Goal: Task Accomplishment & Management: Complete application form

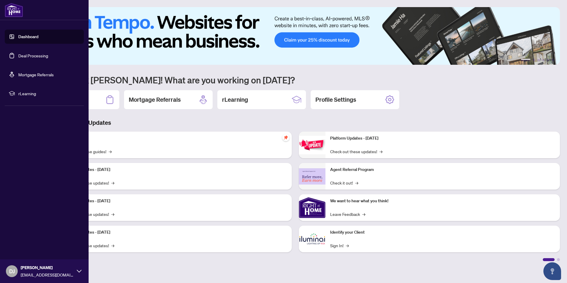
click at [25, 55] on link "Deal Processing" at bounding box center [33, 55] width 30 height 5
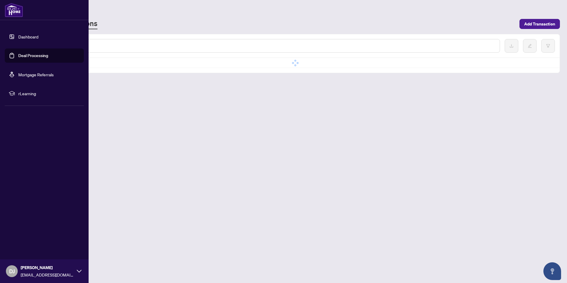
click at [24, 39] on link "Dashboard" at bounding box center [28, 36] width 20 height 5
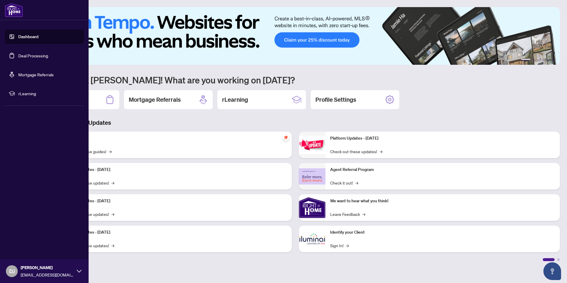
click at [35, 58] on link "Deal Processing" at bounding box center [33, 55] width 30 height 5
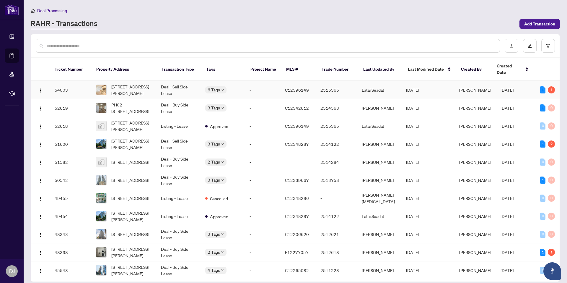
click at [195, 85] on td "Deal - Sell Side Lease" at bounding box center [178, 90] width 44 height 18
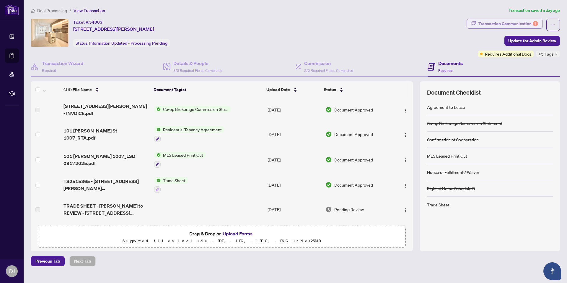
click at [504, 25] on div "Transaction Communication 1" at bounding box center [509, 23] width 60 height 9
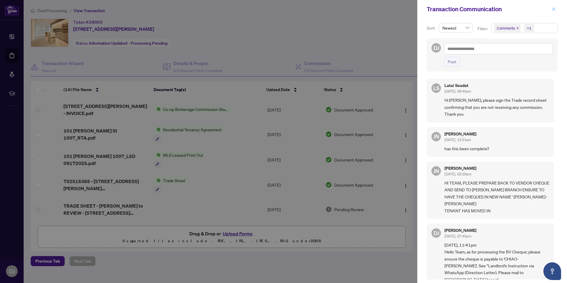
click at [551, 11] on button "button" at bounding box center [554, 9] width 8 height 7
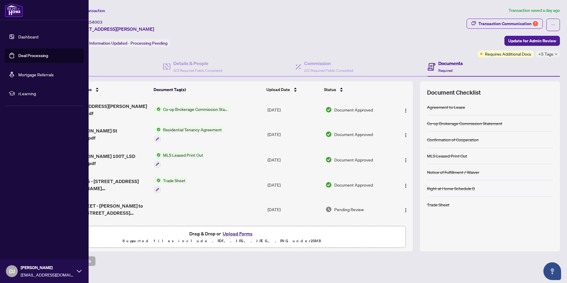
click at [23, 38] on link "Dashboard" at bounding box center [28, 36] width 20 height 5
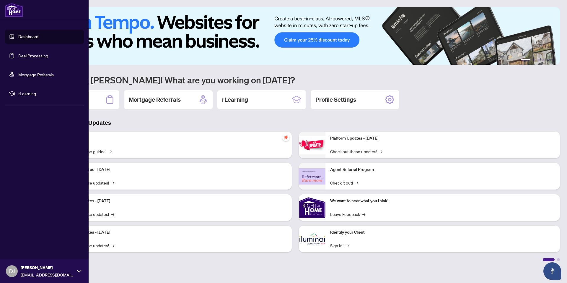
click at [27, 57] on link "Deal Processing" at bounding box center [33, 55] width 30 height 5
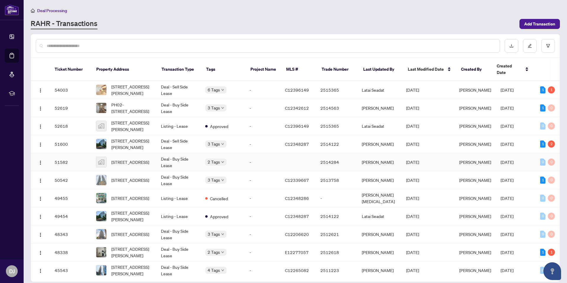
click at [207, 154] on body "Dashboard Deal Processing Mortgage Referrals rLearning DJ [PERSON_NAME] [EMAIL_…" at bounding box center [283, 141] width 567 height 283
click at [185, 156] on td "Deal - Buy Side Lease" at bounding box center [178, 162] width 44 height 18
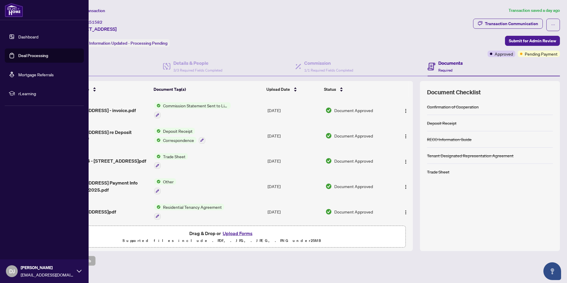
click at [18, 53] on link "Deal Processing" at bounding box center [33, 55] width 30 height 5
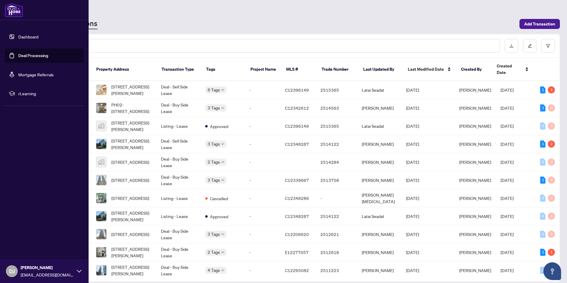
click at [33, 34] on link "Dashboard" at bounding box center [28, 36] width 20 height 5
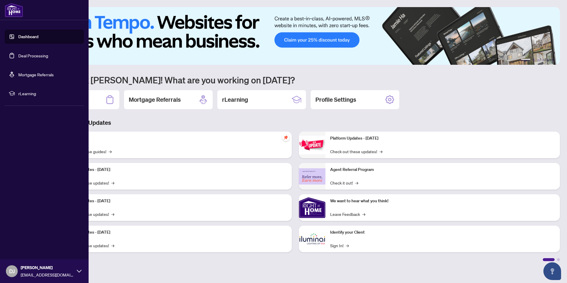
click at [25, 53] on link "Deal Processing" at bounding box center [33, 55] width 30 height 5
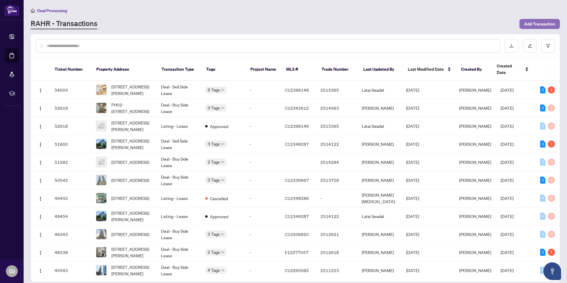
click at [535, 24] on span "Add Transaction" at bounding box center [540, 23] width 31 height 9
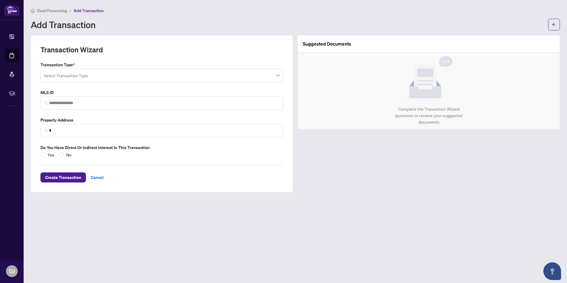
click at [169, 75] on input "search" at bounding box center [159, 76] width 231 height 13
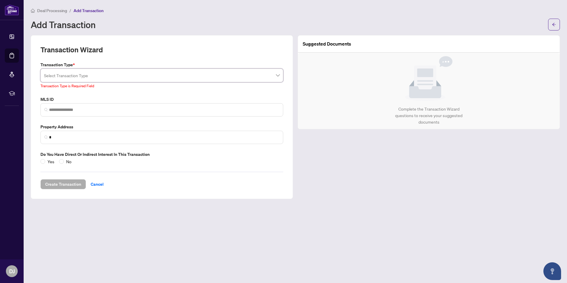
click at [79, 77] on input "search" at bounding box center [159, 76] width 231 height 13
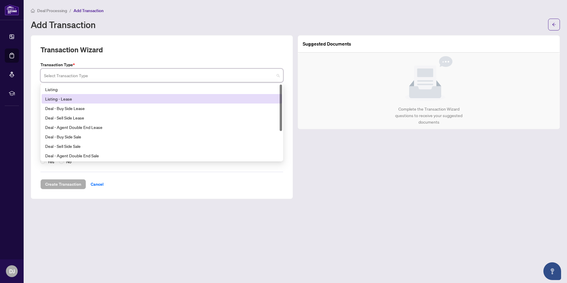
click at [66, 100] on div "Listing - Lease" at bounding box center [161, 98] width 233 height 7
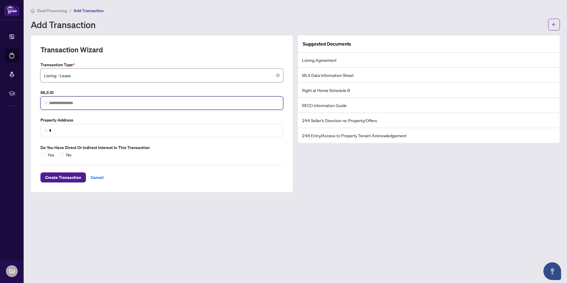
click at [75, 104] on input "search" at bounding box center [164, 103] width 231 height 6
paste input "*********"
type input "*********"
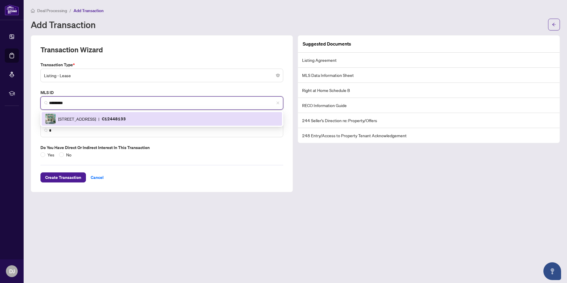
click at [89, 117] on span "[STREET_ADDRESS]" at bounding box center [77, 119] width 38 height 7
type input "**********"
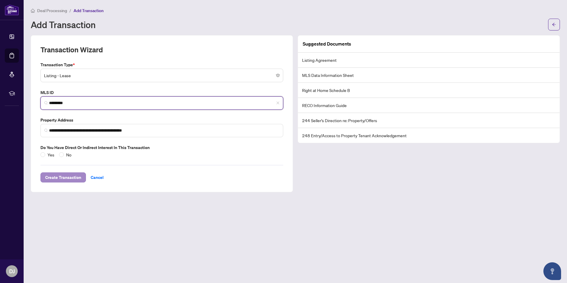
type input "*********"
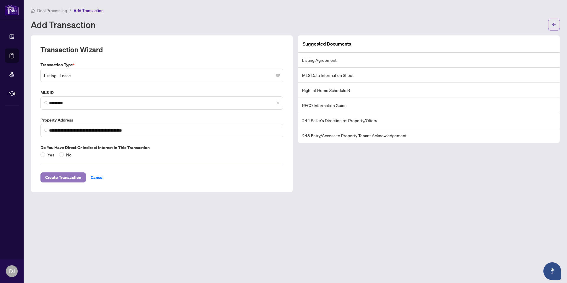
click at [63, 177] on span "Create Transaction" at bounding box center [63, 177] width 36 height 9
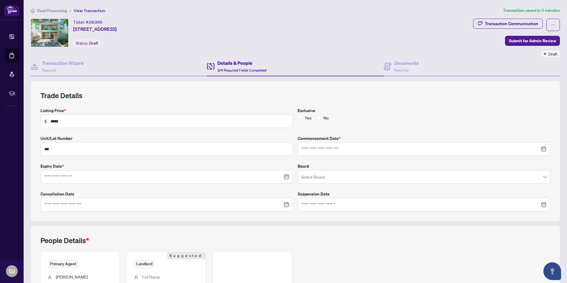
type input "**********"
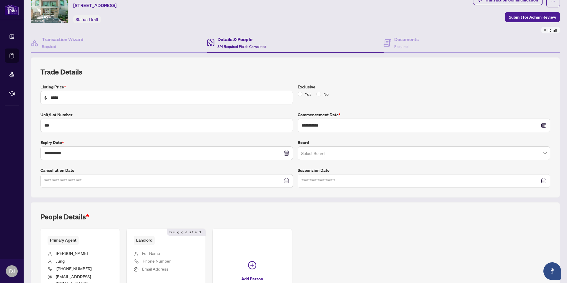
scroll to position [23, 0]
click at [337, 155] on input "search" at bounding box center [421, 154] width 240 height 13
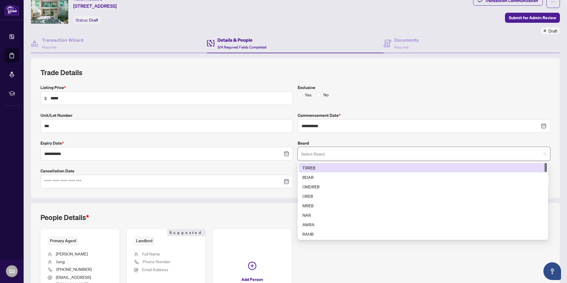
click at [322, 168] on div "TRREB" at bounding box center [423, 167] width 241 height 7
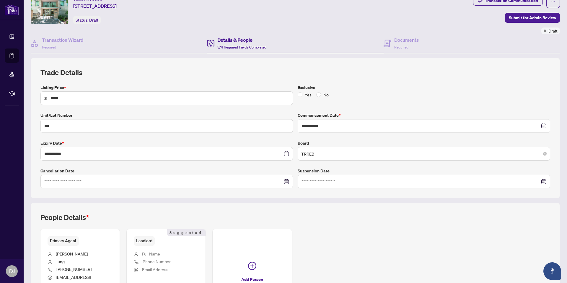
click at [312, 199] on div "**********" at bounding box center [295, 192] width 534 height 268
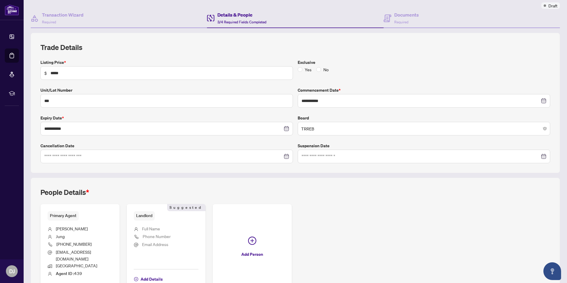
scroll to position [82, 0]
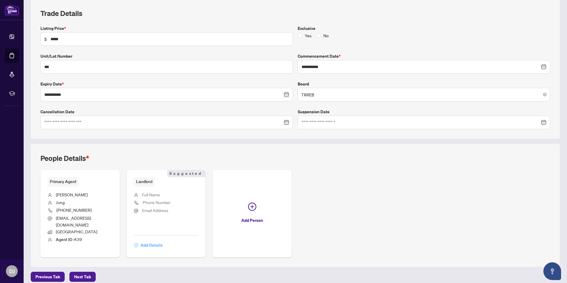
click at [149, 243] on span "Add Details" at bounding box center [152, 244] width 22 height 9
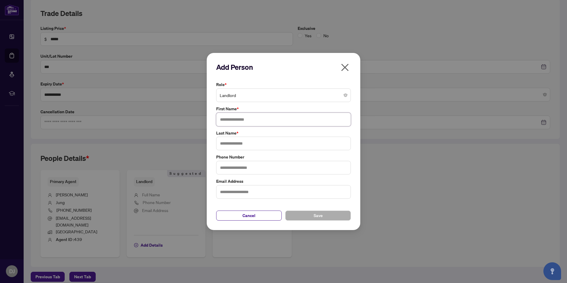
click at [239, 124] on input "text" at bounding box center [283, 120] width 135 height 14
type input "****"
type input "********"
click at [339, 218] on button "Save" at bounding box center [318, 215] width 66 height 10
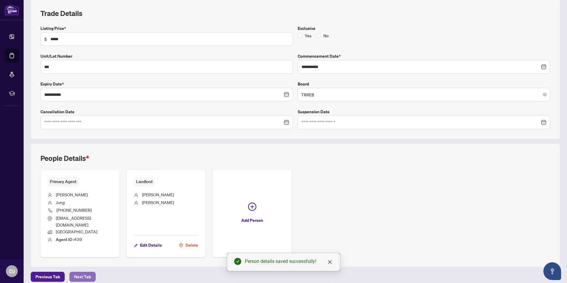
click at [90, 272] on span "Next Tab" at bounding box center [82, 276] width 17 height 9
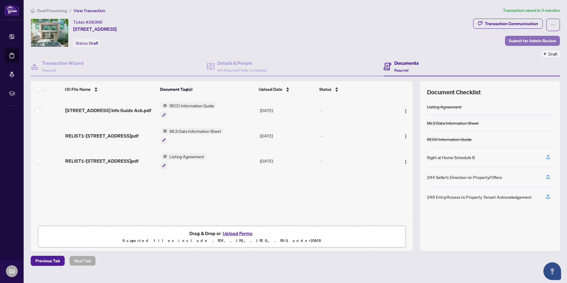
click at [519, 40] on span "Submit for Admin Review" at bounding box center [532, 40] width 47 height 9
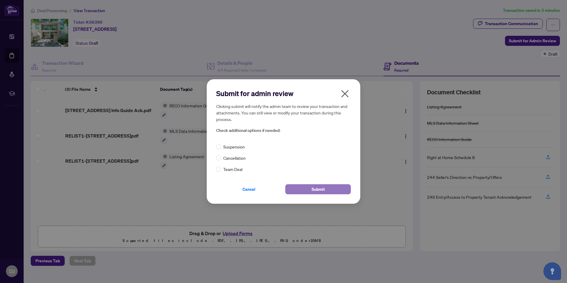
click at [309, 188] on button "Submit" at bounding box center [318, 189] width 66 height 10
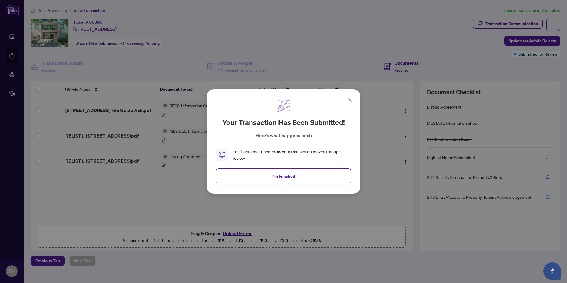
click at [350, 101] on icon at bounding box center [349, 99] width 7 height 7
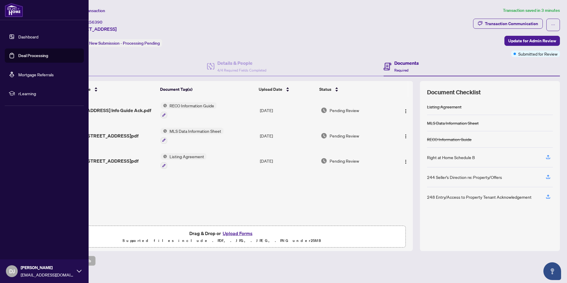
click at [18, 53] on link "Deal Processing" at bounding box center [33, 55] width 30 height 5
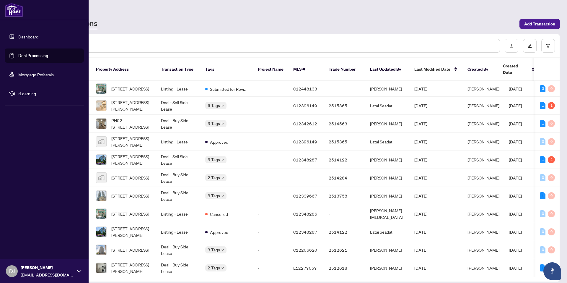
click at [22, 36] on link "Dashboard" at bounding box center [28, 36] width 20 height 5
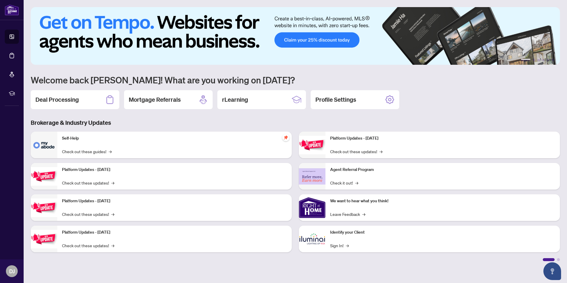
click at [189, 120] on h3 "Brokerage & Industry Updates" at bounding box center [296, 123] width 530 height 8
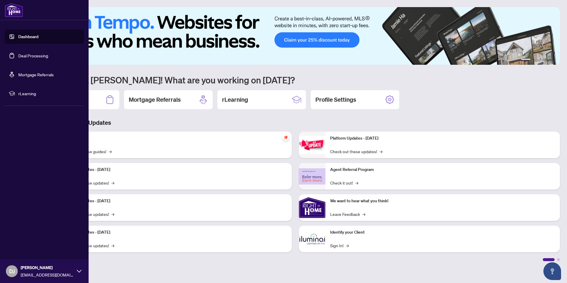
click at [18, 53] on link "Deal Processing" at bounding box center [33, 55] width 30 height 5
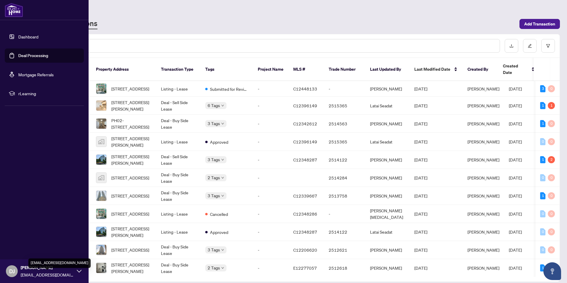
click at [80, 272] on icon at bounding box center [79, 271] width 5 height 5
click at [28, 237] on span "Logout" at bounding box center [23, 235] width 13 height 9
